Goal: Task Accomplishment & Management: Complete application form

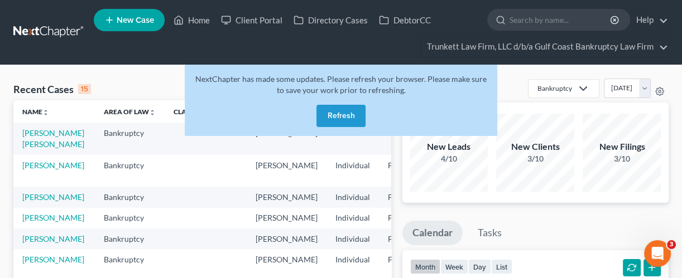
click at [350, 116] on button "Refresh" at bounding box center [340, 116] width 49 height 22
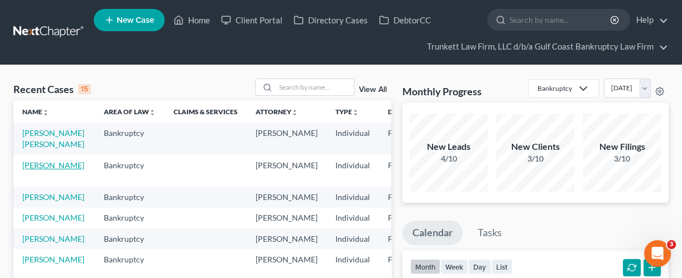
click at [52, 170] on link "[PERSON_NAME]" at bounding box center [53, 165] width 62 height 9
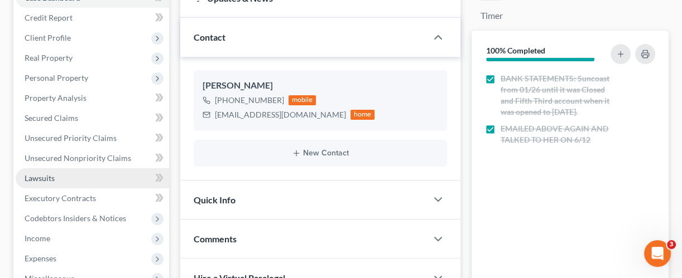
click at [61, 186] on link "Lawsuits" at bounding box center [92, 178] width 153 height 20
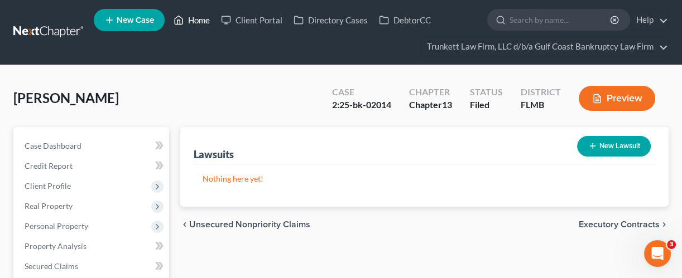
click at [205, 16] on link "Home" at bounding box center [191, 20] width 47 height 20
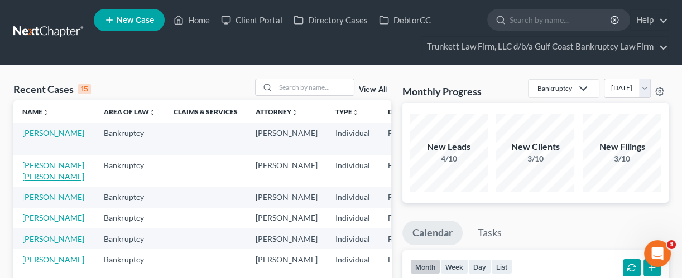
click at [44, 178] on link "[PERSON_NAME] [PERSON_NAME]" at bounding box center [53, 171] width 62 height 21
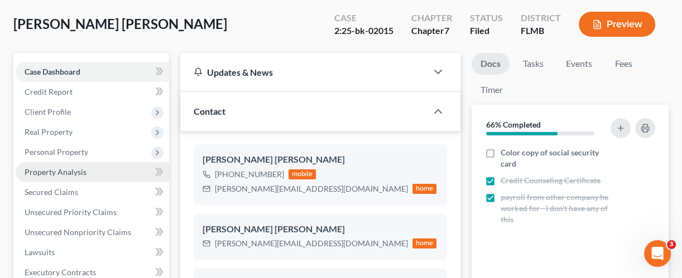
scroll to position [148, 0]
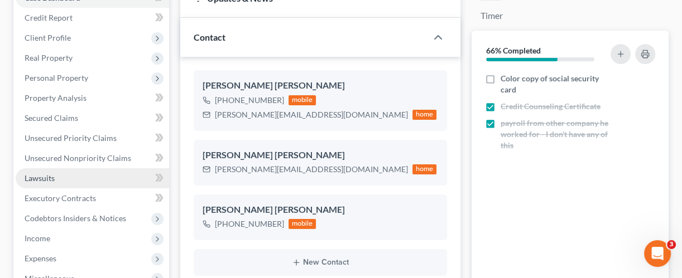
click at [45, 181] on span "Lawsuits" at bounding box center [40, 177] width 30 height 9
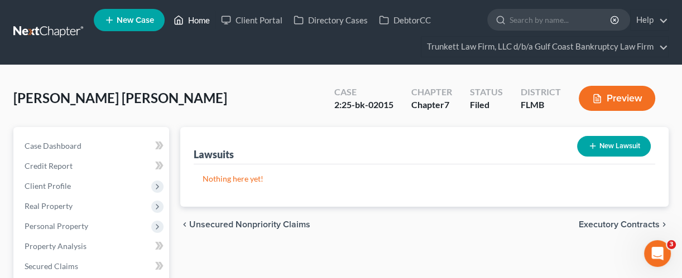
click at [204, 17] on link "Home" at bounding box center [191, 20] width 47 height 20
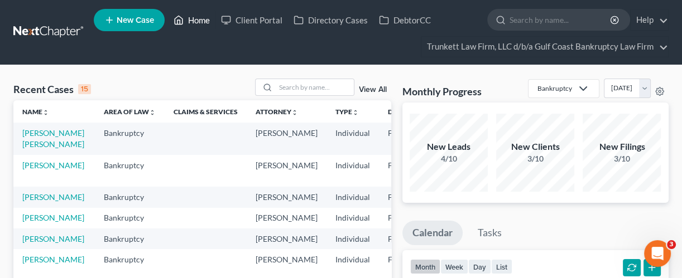
click at [199, 23] on link "Home" at bounding box center [191, 20] width 47 height 20
click at [287, 88] on input "search" at bounding box center [315, 87] width 78 height 16
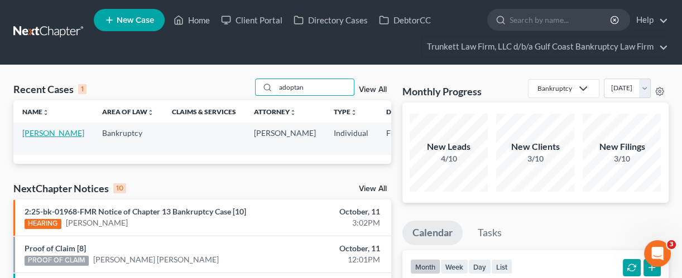
type input "adoptan"
click at [46, 137] on link "[PERSON_NAME]" at bounding box center [53, 132] width 62 height 9
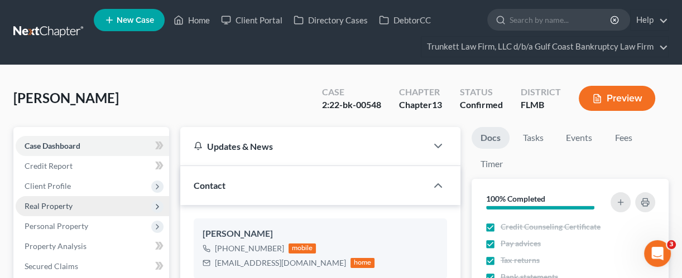
scroll to position [41, 0]
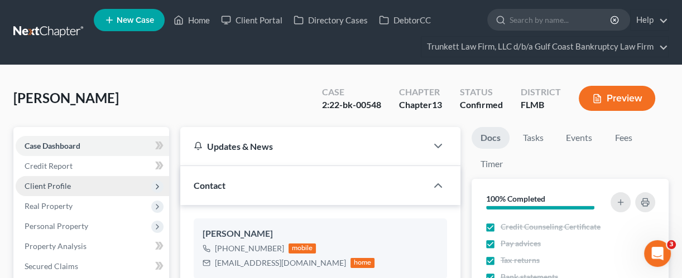
click at [55, 185] on span "Client Profile" at bounding box center [48, 185] width 46 height 9
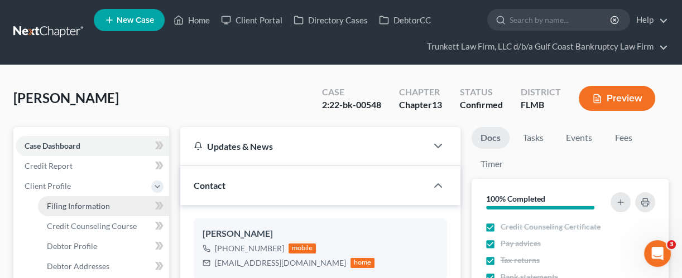
click at [56, 207] on span "Filing Information" at bounding box center [78, 205] width 63 height 9
select select "1"
select select "0"
select select "3"
select select "0"
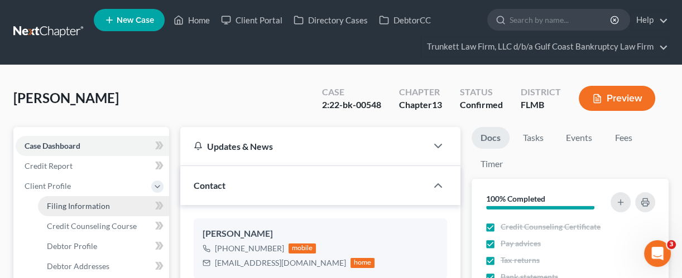
select select "9"
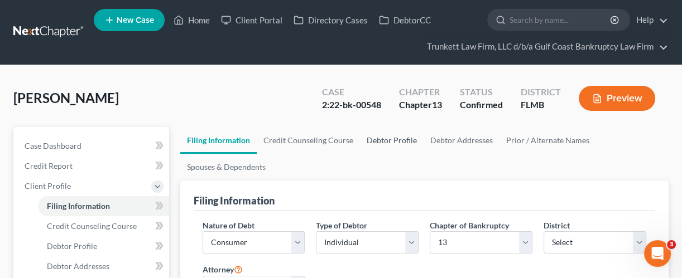
click at [397, 139] on link "Debtor Profile" at bounding box center [392, 140] width 64 height 27
select select "1"
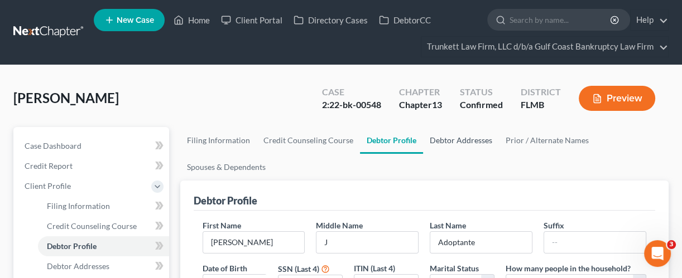
click at [451, 139] on link "Debtor Addresses" at bounding box center [461, 140] width 76 height 27
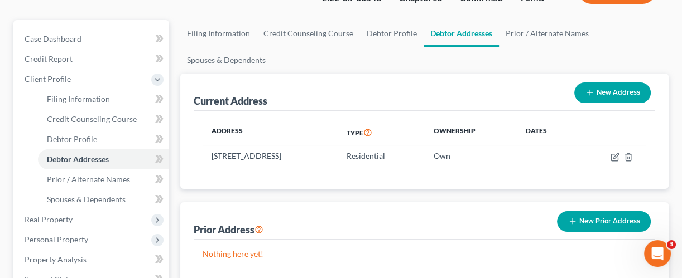
scroll to position [148, 0]
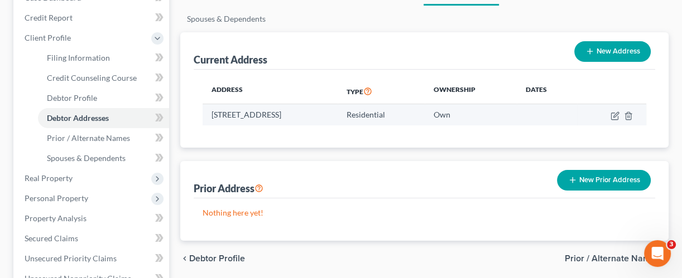
drag, startPoint x: 363, startPoint y: 113, endPoint x: 213, endPoint y: 119, distance: 149.6
click at [213, 119] on td "[STREET_ADDRESS]" at bounding box center [270, 114] width 136 height 21
copy td "[STREET_ADDRESS]"
